Goal: Book appointment/travel/reservation

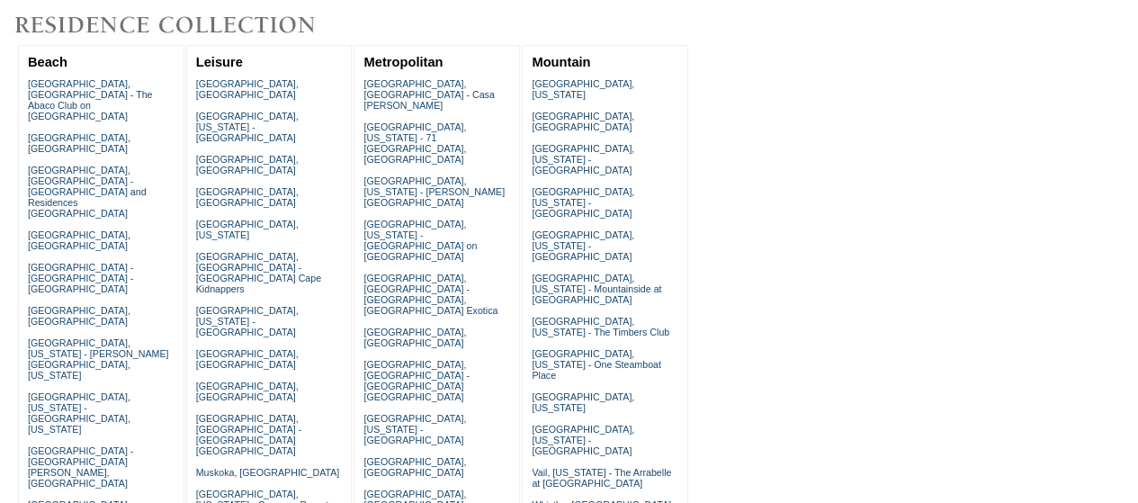
scroll to position [180, 0]
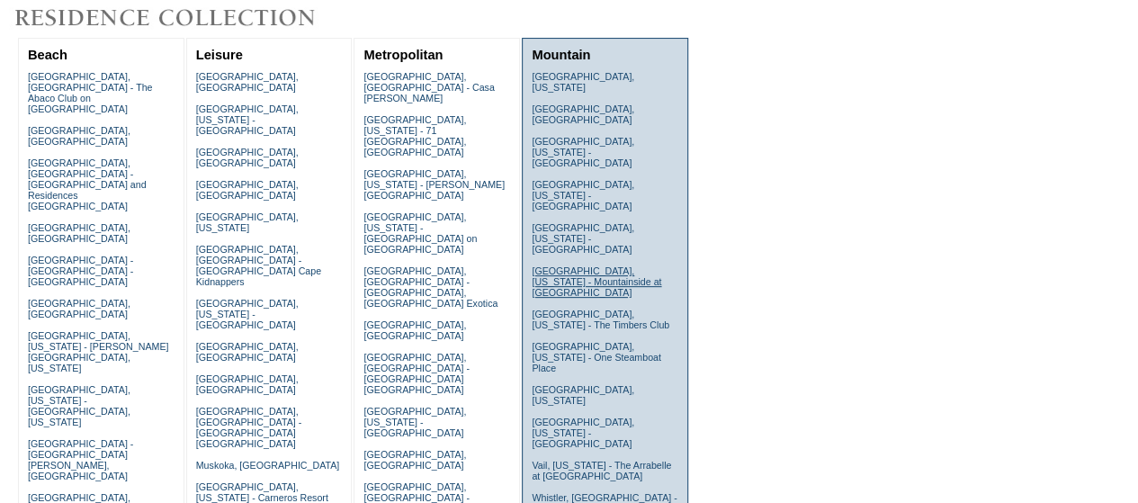
click at [633, 265] on link "[GEOGRAPHIC_DATA], [US_STATE] - Mountainside at [GEOGRAPHIC_DATA]" at bounding box center [597, 281] width 130 height 32
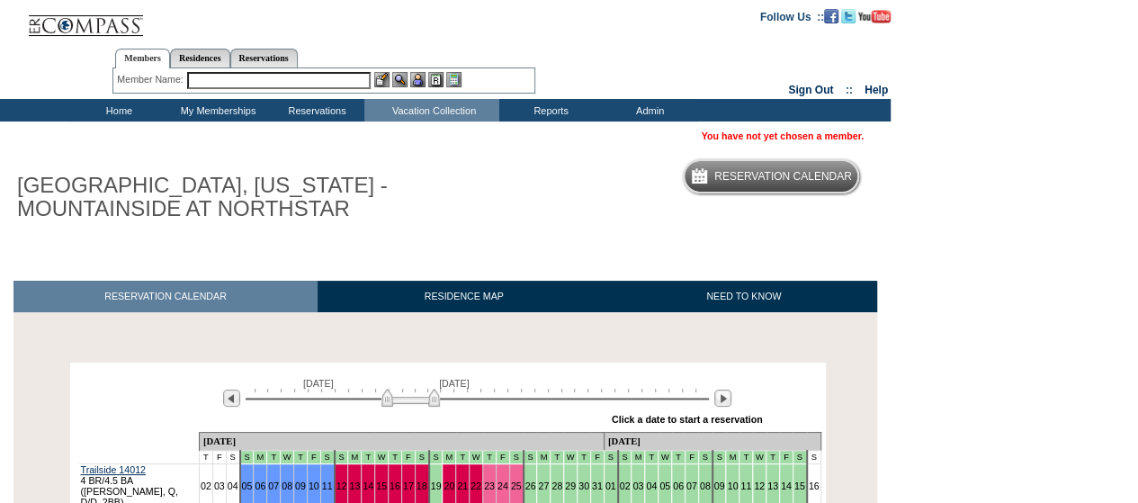
click at [944, 239] on body "Follow Us ::" at bounding box center [569, 251] width 1138 height 503
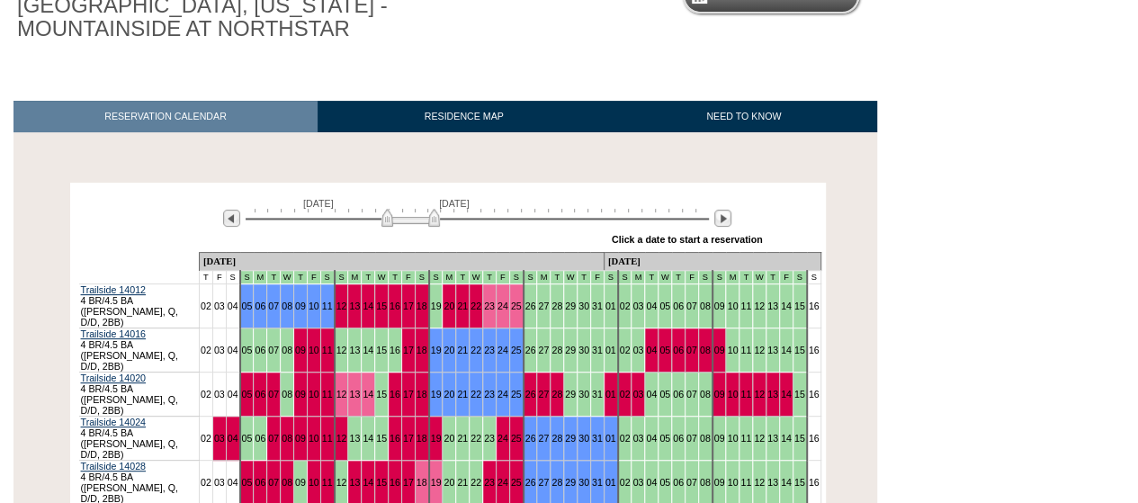
scroll to position [270, 0]
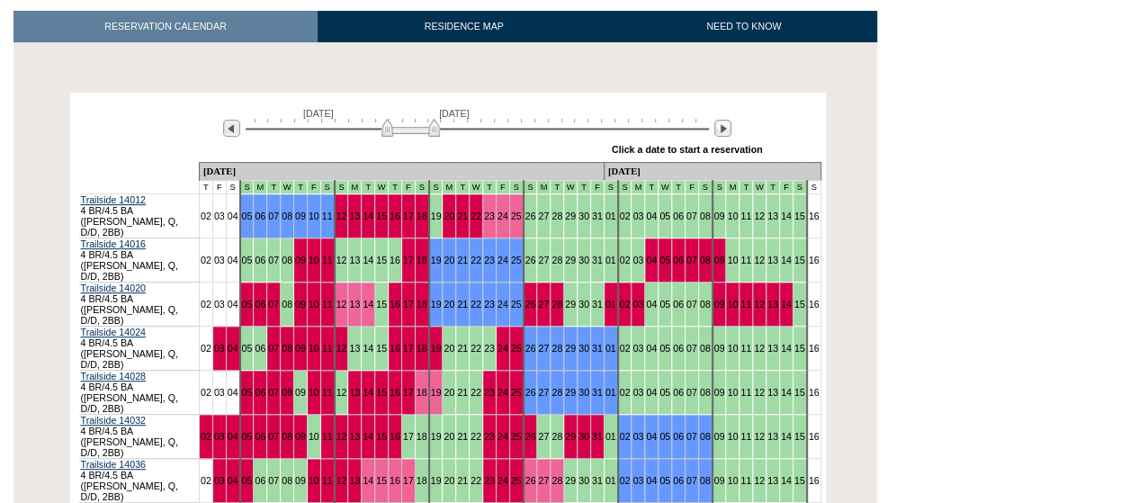
drag, startPoint x: 944, startPoint y: 242, endPoint x: 971, endPoint y: 253, distance: 29.1
click at [971, 253] on html "Follow Us ::" at bounding box center [569, 222] width 1138 height 984
click at [836, 314] on div "Processing October 2, 2025 November 16, 2025 » Apply these dates to all the cal…" at bounding box center [447, 331] width 877 height 477
